Goal: Book appointment/travel/reservation

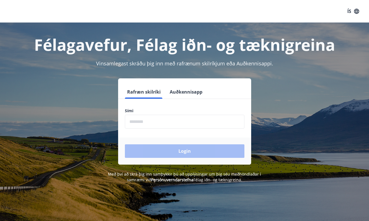
click at [156, 125] on input "phone" at bounding box center [184, 122] width 119 height 14
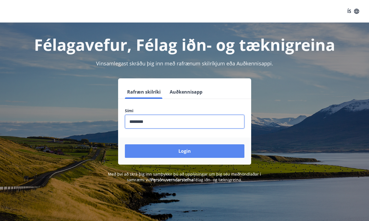
type input "********"
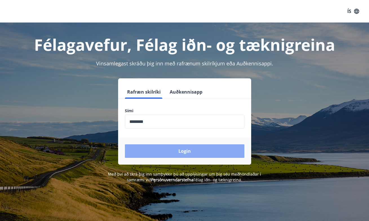
click at [170, 150] on button "Login" at bounding box center [184, 151] width 119 height 14
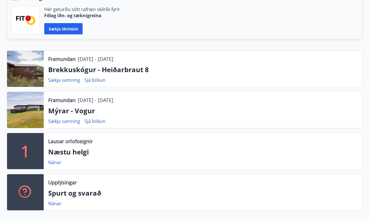
scroll to position [148, 0]
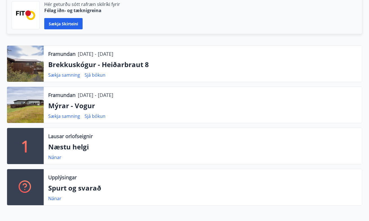
click at [23, 57] on div at bounding box center [25, 64] width 37 height 36
click at [36, 54] on div at bounding box center [25, 64] width 37 height 36
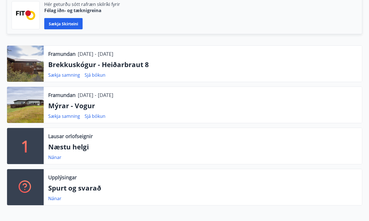
click at [36, 54] on div at bounding box center [25, 64] width 37 height 36
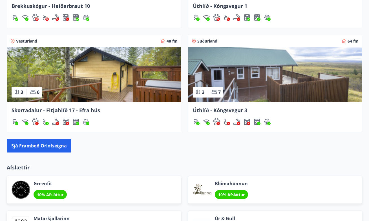
scroll to position [633, 0]
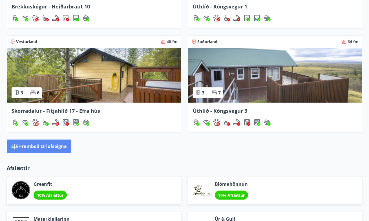
click at [50, 147] on button "Sjá framboð orlofseigna" at bounding box center [39, 146] width 65 height 14
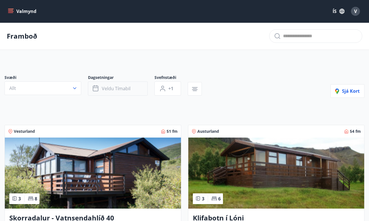
click at [122, 85] on button "Veldu tímabil" at bounding box center [118, 88] width 60 height 14
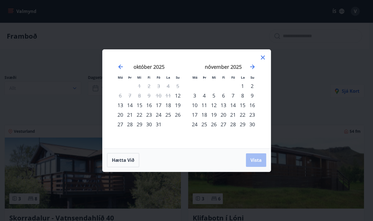
click at [170, 106] on div "18" at bounding box center [168, 105] width 10 height 10
click at [158, 104] on div "17" at bounding box center [159, 105] width 10 height 10
click at [121, 114] on div "20" at bounding box center [121, 115] width 10 height 10
click at [259, 163] on span "Vista" at bounding box center [256, 160] width 11 height 6
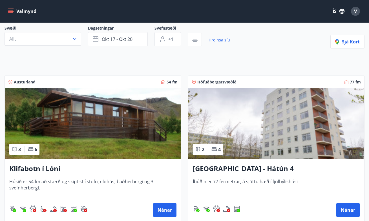
scroll to position [49, 0]
click at [174, 212] on button "Nánar" at bounding box center [164, 210] width 23 height 14
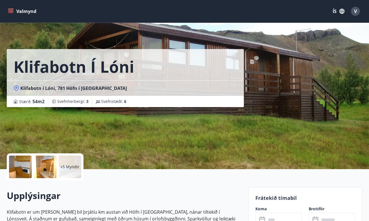
click at [24, 165] on div at bounding box center [20, 167] width 23 height 23
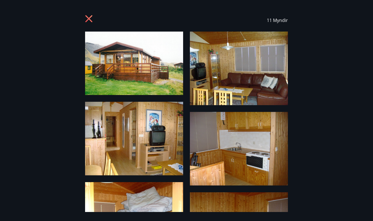
click at [148, 85] on img at bounding box center [134, 63] width 98 height 63
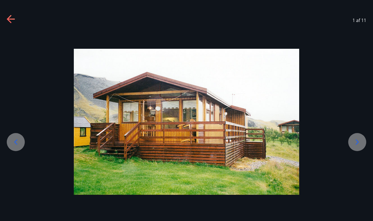
click at [356, 142] on icon at bounding box center [357, 142] width 9 height 9
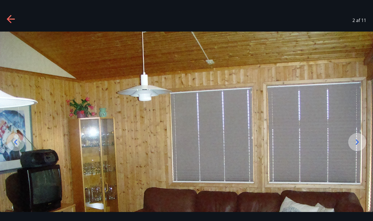
click at [356, 142] on icon at bounding box center [357, 142] width 9 height 9
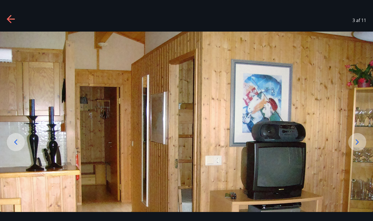
click at [356, 142] on icon at bounding box center [357, 142] width 9 height 9
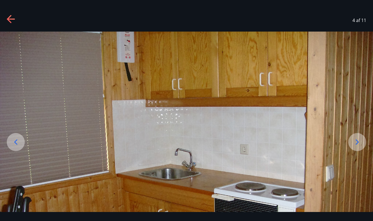
click at [356, 142] on icon at bounding box center [357, 142] width 9 height 9
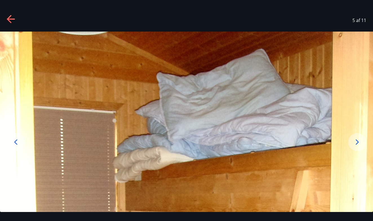
click at [356, 142] on icon at bounding box center [357, 142] width 9 height 9
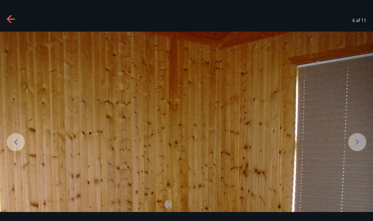
click at [356, 142] on icon at bounding box center [357, 142] width 9 height 9
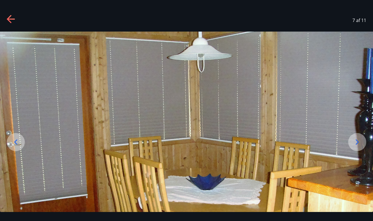
click at [356, 142] on icon at bounding box center [357, 142] width 9 height 9
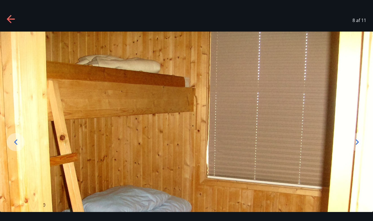
click at [356, 142] on icon at bounding box center [357, 142] width 9 height 9
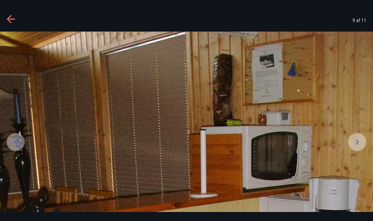
click at [356, 142] on icon at bounding box center [357, 142] width 9 height 9
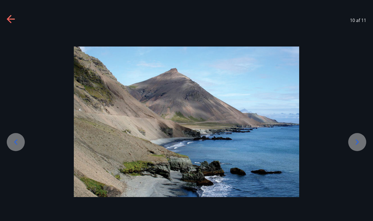
click at [356, 142] on icon at bounding box center [357, 142] width 9 height 9
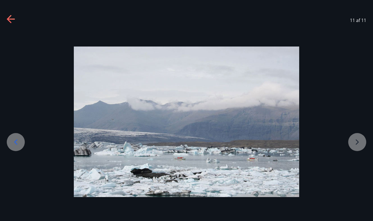
click at [356, 142] on div at bounding box center [186, 121] width 373 height 150
click at [10, 18] on icon at bounding box center [11, 19] width 9 height 9
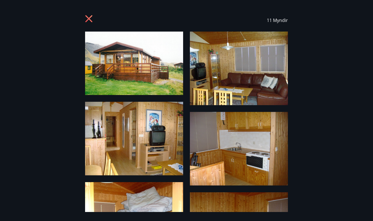
click at [88, 19] on icon at bounding box center [88, 18] width 7 height 7
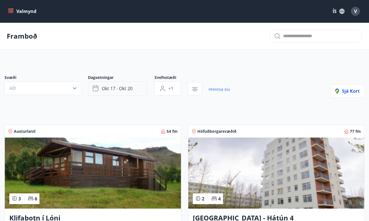
click at [112, 91] on span "okt 17 - okt 20" at bounding box center [117, 88] width 31 height 6
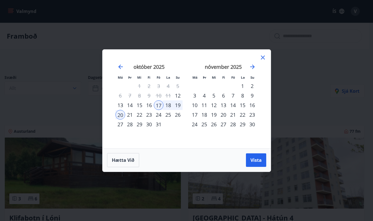
click at [244, 86] on div "1" at bounding box center [243, 86] width 10 height 10
click at [255, 87] on div "2" at bounding box center [252, 86] width 10 height 10
click at [253, 158] on span "Vista" at bounding box center [256, 160] width 11 height 6
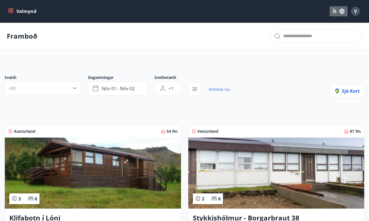
click at [334, 12] on button "ÍS" at bounding box center [338, 11] width 18 height 10
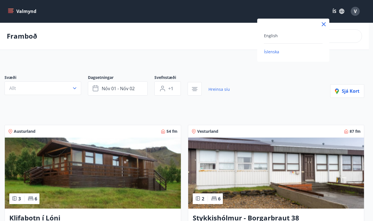
click at [282, 36] on div "English" at bounding box center [293, 35] width 59 height 7
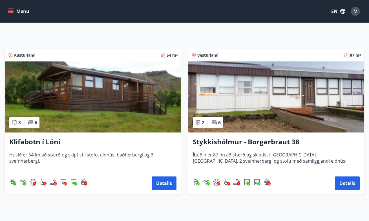
scroll to position [76, 0]
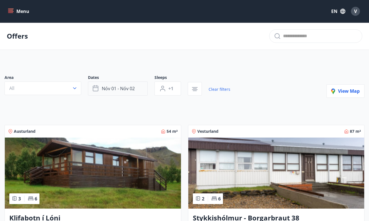
click at [132, 94] on button "nóv 01 - nóv 02" at bounding box center [118, 88] width 60 height 14
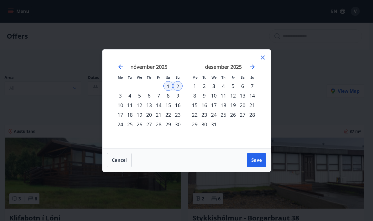
click at [243, 87] on div "6" at bounding box center [243, 86] width 10 height 10
click at [249, 87] on div "7" at bounding box center [252, 86] width 10 height 10
click at [257, 159] on span "Save" at bounding box center [256, 160] width 10 height 6
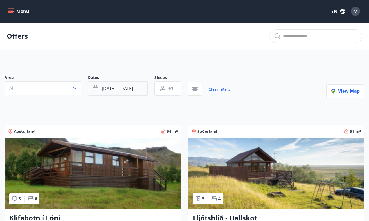
click at [107, 88] on span "[DATE] - [DATE]" at bounding box center [117, 88] width 31 height 6
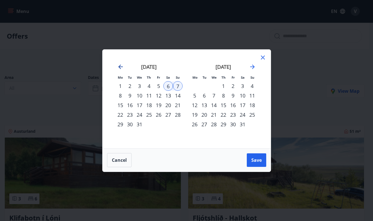
click at [119, 67] on icon "Move backward to switch to the previous month." at bounding box center [120, 67] width 5 height 5
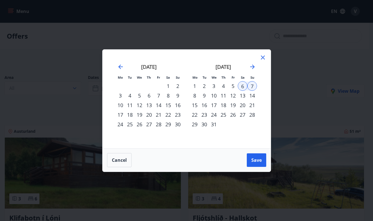
click at [168, 87] on div "1" at bounding box center [168, 86] width 10 height 10
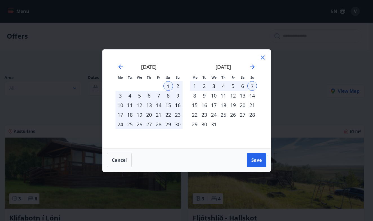
click at [175, 87] on div "2" at bounding box center [178, 86] width 10 height 10
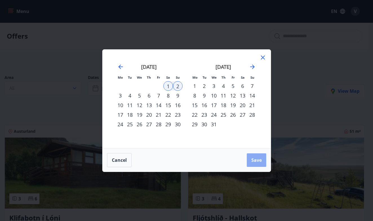
click at [253, 159] on span "Save" at bounding box center [256, 160] width 10 height 6
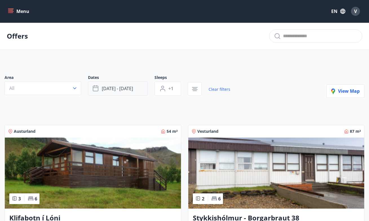
click at [132, 85] on button "[DATE] - [DATE]" at bounding box center [118, 88] width 60 height 14
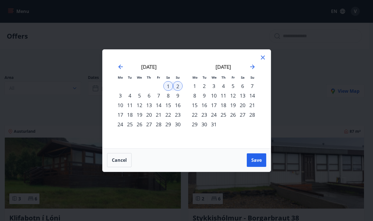
click at [267, 60] on div "Mo Tu We Th Fr Sa Su Mo Tu We Th Fr Sa Su [DATE] 1 2 3 4 5 6 7 8 9 10 11 12 13 …" at bounding box center [187, 99] width 168 height 99
click at [266, 57] on icon at bounding box center [263, 57] width 7 height 7
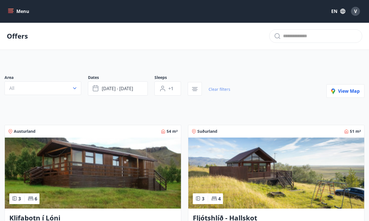
click at [216, 92] on link "Clear filters" at bounding box center [220, 89] width 22 height 12
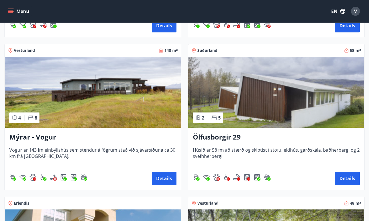
scroll to position [845, 0]
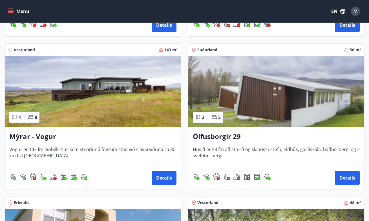
click at [126, 98] on img at bounding box center [93, 91] width 176 height 71
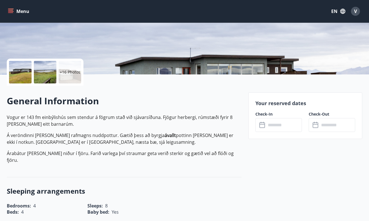
scroll to position [95, 0]
click at [266, 128] on div "​ ​" at bounding box center [278, 125] width 46 height 14
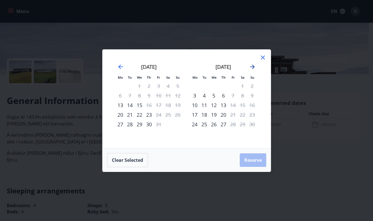
click at [252, 70] on icon "Move forward to switch to the next month." at bounding box center [252, 66] width 7 height 7
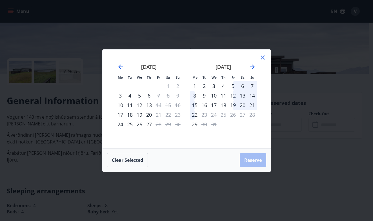
click at [263, 37] on div "Mo Tu We Th Fr Sa Su Mo Tu We Th Fr Sa Su [DATE] 1 2 3 4 5 6 7 8 9 10 11 12 13 …" at bounding box center [186, 110] width 373 height 221
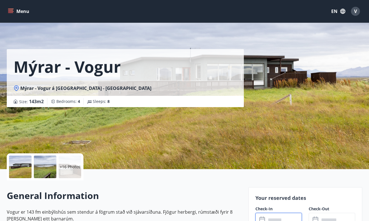
scroll to position [0, 0]
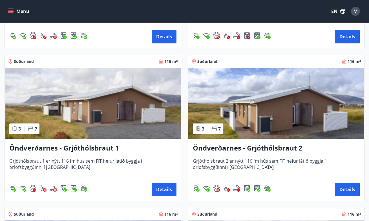
scroll to position [1449, 0]
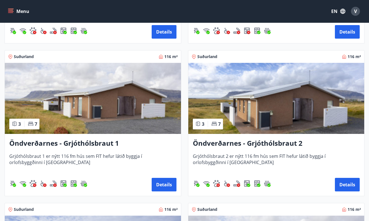
click at [268, 105] on img at bounding box center [276, 98] width 176 height 71
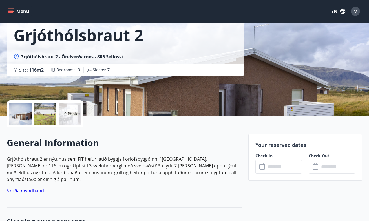
scroll to position [81, 0]
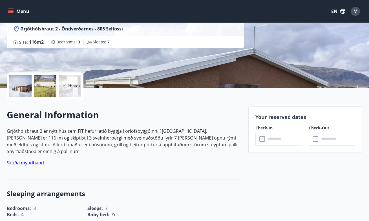
click at [273, 139] on input "text" at bounding box center [284, 139] width 36 height 14
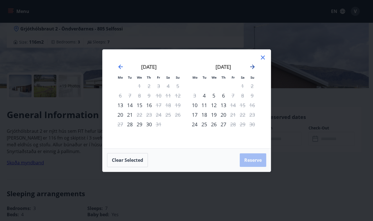
click at [253, 70] on icon "Move forward to switch to the next month." at bounding box center [252, 66] width 7 height 7
click at [251, 67] on icon "Move forward to switch to the next month." at bounding box center [252, 66] width 7 height 7
click at [263, 55] on icon at bounding box center [263, 57] width 7 height 7
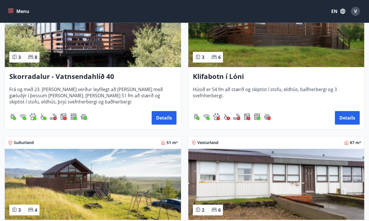
scroll to position [142, 0]
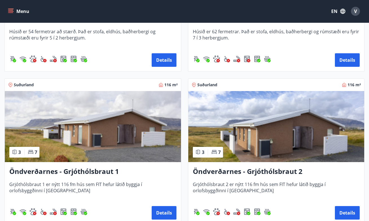
click at [70, 135] on img at bounding box center [93, 126] width 176 height 71
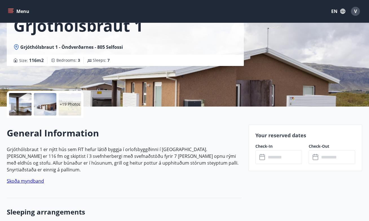
scroll to position [117, 0]
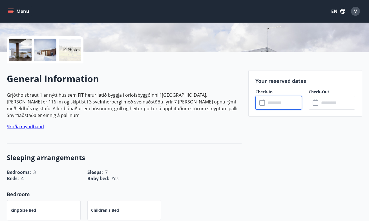
click at [267, 102] on input "text" at bounding box center [284, 103] width 36 height 14
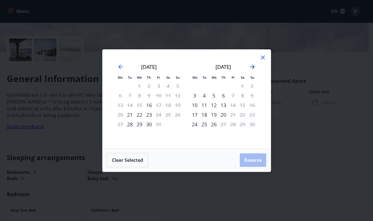
click at [253, 67] on icon "Move forward to switch to the next month." at bounding box center [252, 67] width 5 height 5
click at [264, 56] on icon at bounding box center [263, 58] width 4 height 4
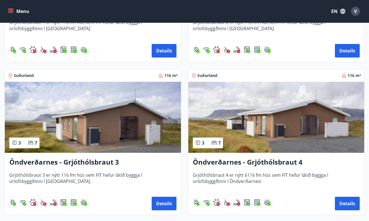
scroll to position [1587, 0]
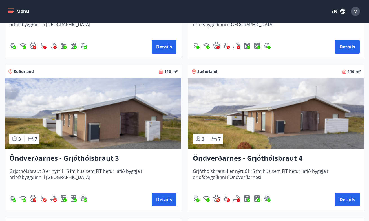
click at [114, 113] on img at bounding box center [93, 113] width 176 height 71
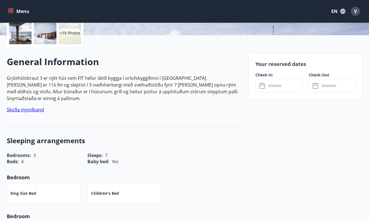
scroll to position [144, 0]
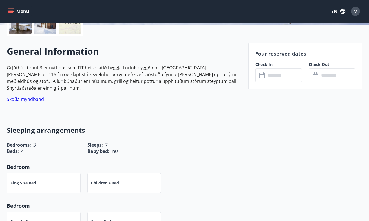
click at [266, 77] on input "text" at bounding box center [284, 75] width 36 height 14
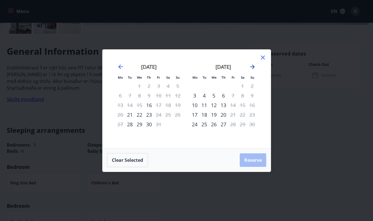
click at [252, 70] on icon "Move forward to switch to the next month." at bounding box center [252, 66] width 7 height 7
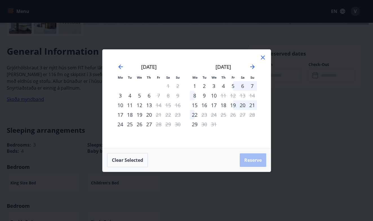
click at [263, 57] on icon at bounding box center [263, 58] width 4 height 4
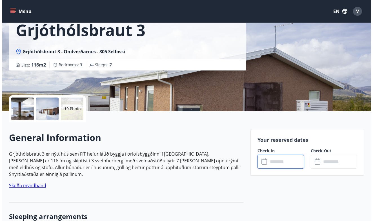
scroll to position [61, 0]
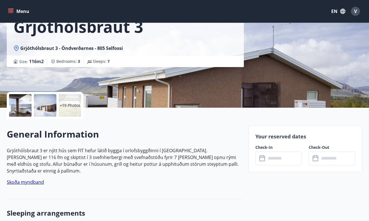
click at [16, 112] on div at bounding box center [20, 105] width 23 height 23
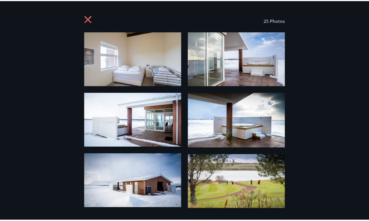
scroll to position [0, 0]
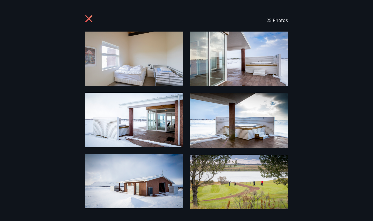
click at [165, 67] on img at bounding box center [134, 59] width 98 height 54
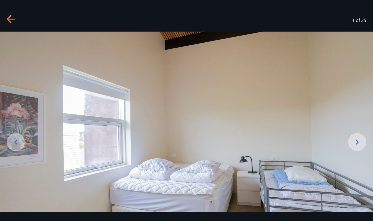
click at [358, 137] on div at bounding box center [357, 142] width 18 height 18
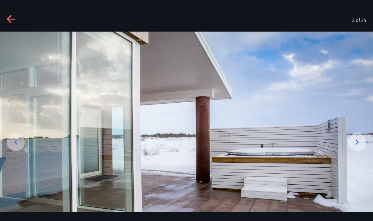
click at [358, 137] on div at bounding box center [357, 142] width 18 height 18
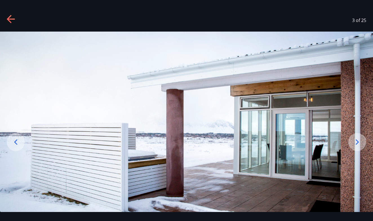
click at [358, 137] on div at bounding box center [357, 142] width 18 height 18
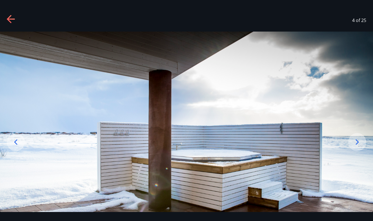
click at [358, 137] on div at bounding box center [357, 142] width 18 height 18
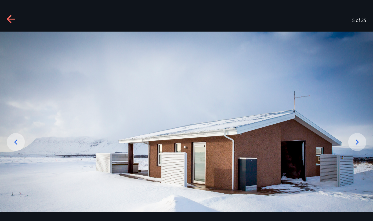
click at [358, 137] on div at bounding box center [357, 142] width 18 height 18
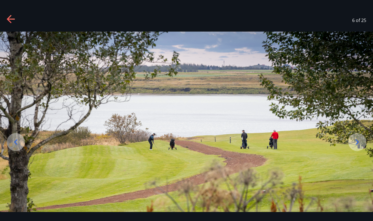
click at [358, 137] on div at bounding box center [357, 142] width 18 height 18
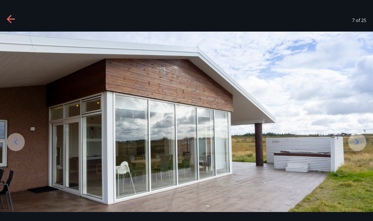
click at [359, 136] on div at bounding box center [357, 142] width 18 height 18
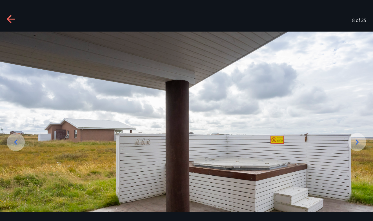
click at [359, 136] on div at bounding box center [357, 142] width 18 height 18
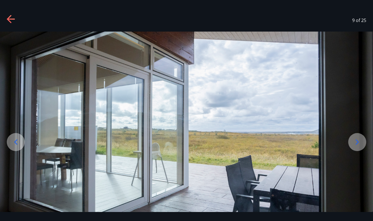
click at [359, 136] on div at bounding box center [357, 142] width 18 height 18
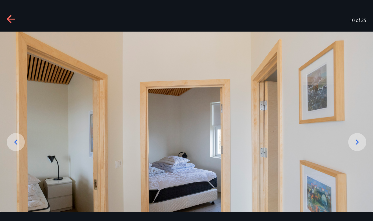
click at [359, 136] on div at bounding box center [357, 142] width 18 height 18
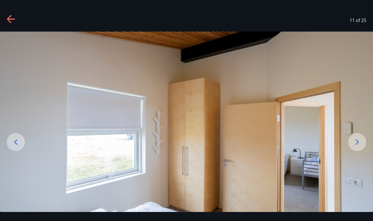
click at [359, 136] on div at bounding box center [357, 142] width 18 height 18
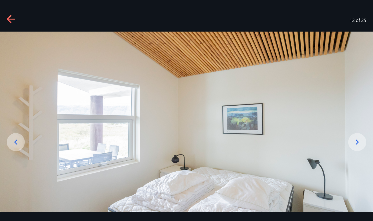
click at [359, 139] on icon at bounding box center [357, 142] width 9 height 9
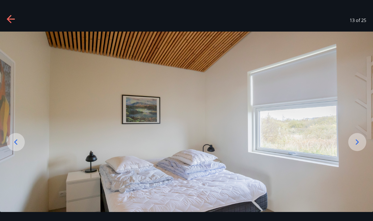
click at [359, 139] on icon at bounding box center [357, 142] width 9 height 9
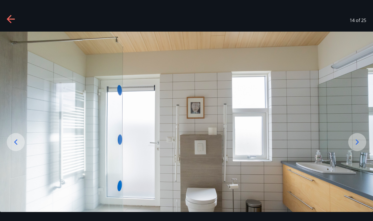
click at [359, 139] on icon at bounding box center [357, 142] width 9 height 9
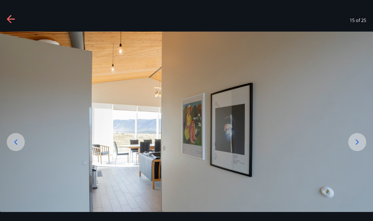
click at [359, 139] on icon at bounding box center [357, 142] width 9 height 9
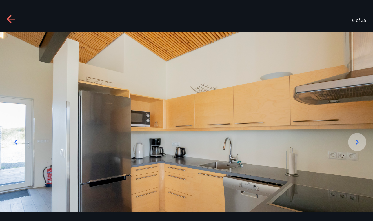
click at [359, 139] on icon at bounding box center [357, 142] width 9 height 9
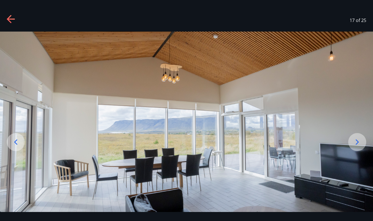
click at [359, 139] on icon at bounding box center [357, 142] width 9 height 9
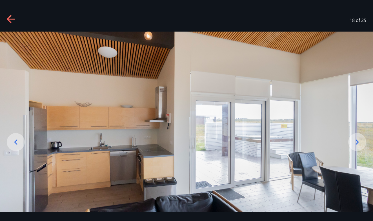
click at [359, 139] on icon at bounding box center [357, 142] width 9 height 9
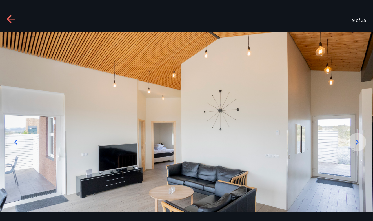
click at [14, 18] on icon at bounding box center [11, 19] width 9 height 9
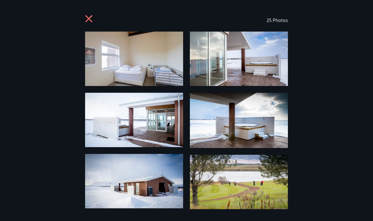
click at [84, 18] on div "25 Photos" at bounding box center [187, 20] width 360 height 23
click at [87, 19] on icon at bounding box center [89, 19] width 9 height 9
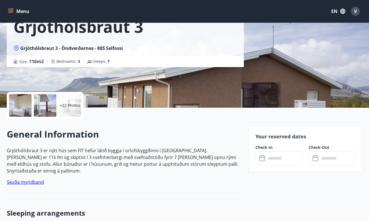
click at [272, 157] on input "text" at bounding box center [284, 158] width 36 height 14
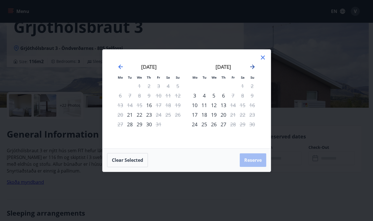
click at [253, 66] on icon "Move forward to switch to the next month." at bounding box center [252, 66] width 7 height 7
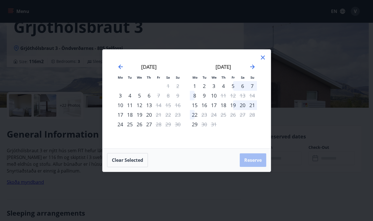
click at [254, 54] on div "Mo Tu We Th Fr Sa Su Mo Tu We Th Fr Sa Su [DATE] 1 2 3 4 5 6 7 8 9 10 11 12 13 …" at bounding box center [187, 99] width 168 height 99
click at [263, 57] on icon at bounding box center [263, 58] width 4 height 4
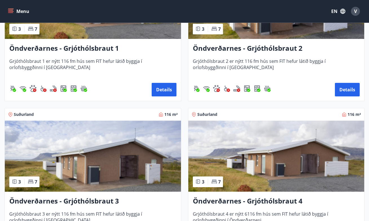
click at [243, 158] on img at bounding box center [276, 156] width 176 height 71
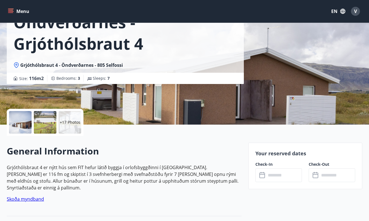
scroll to position [56, 0]
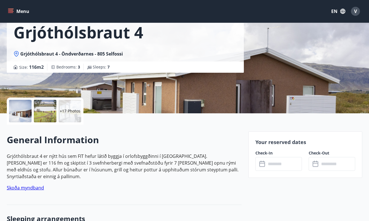
click at [266, 164] on input "text" at bounding box center [284, 164] width 36 height 14
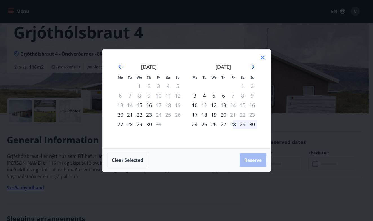
click at [253, 67] on icon "Move forward to switch to the next month." at bounding box center [252, 66] width 7 height 7
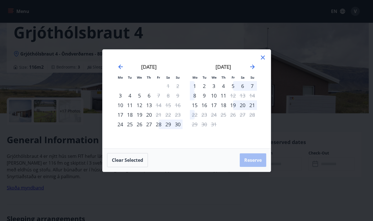
click at [263, 58] on icon at bounding box center [263, 58] width 4 height 4
